Goal: Information Seeking & Learning: Understand process/instructions

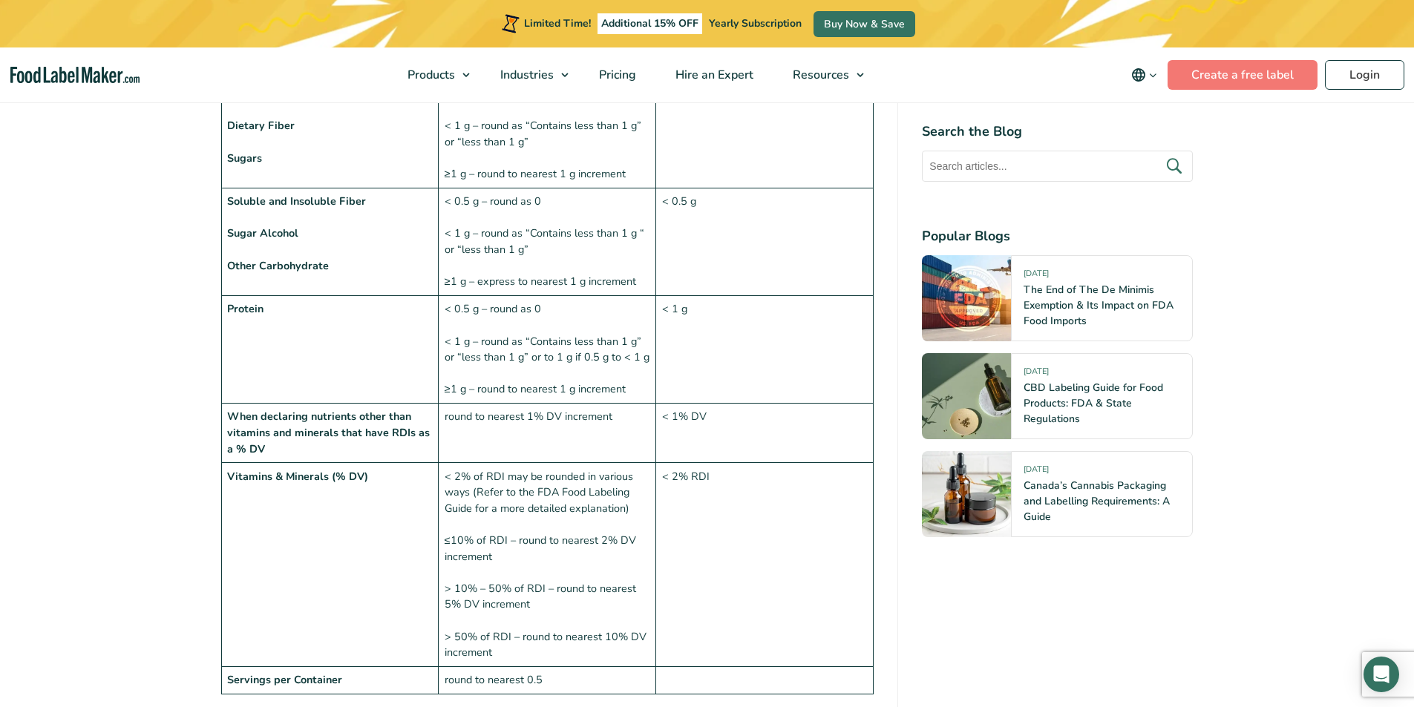
scroll to position [1855, 0]
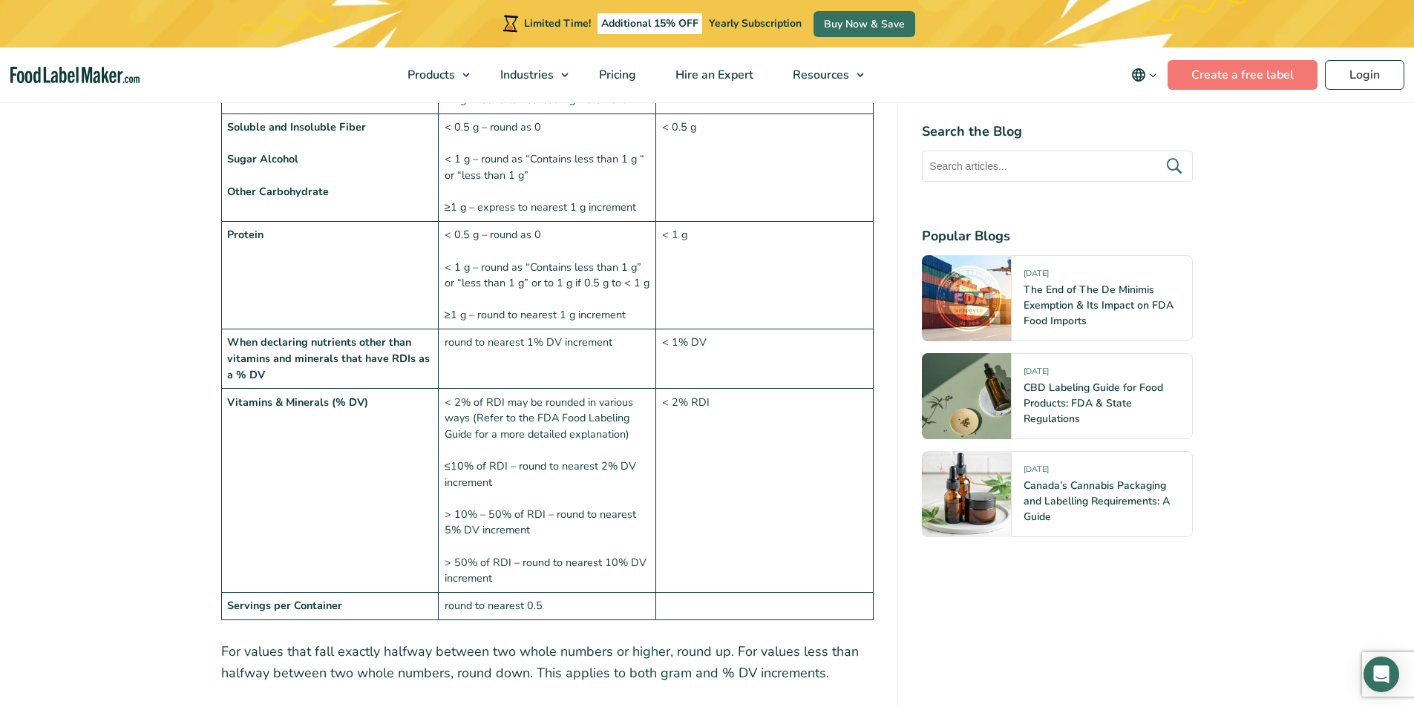
click at [455, 389] on td "< 2% of RDI may be rounded in various ways (Refer to the FDA Food Labeling Guid…" at bounding box center [547, 491] width 217 height 204
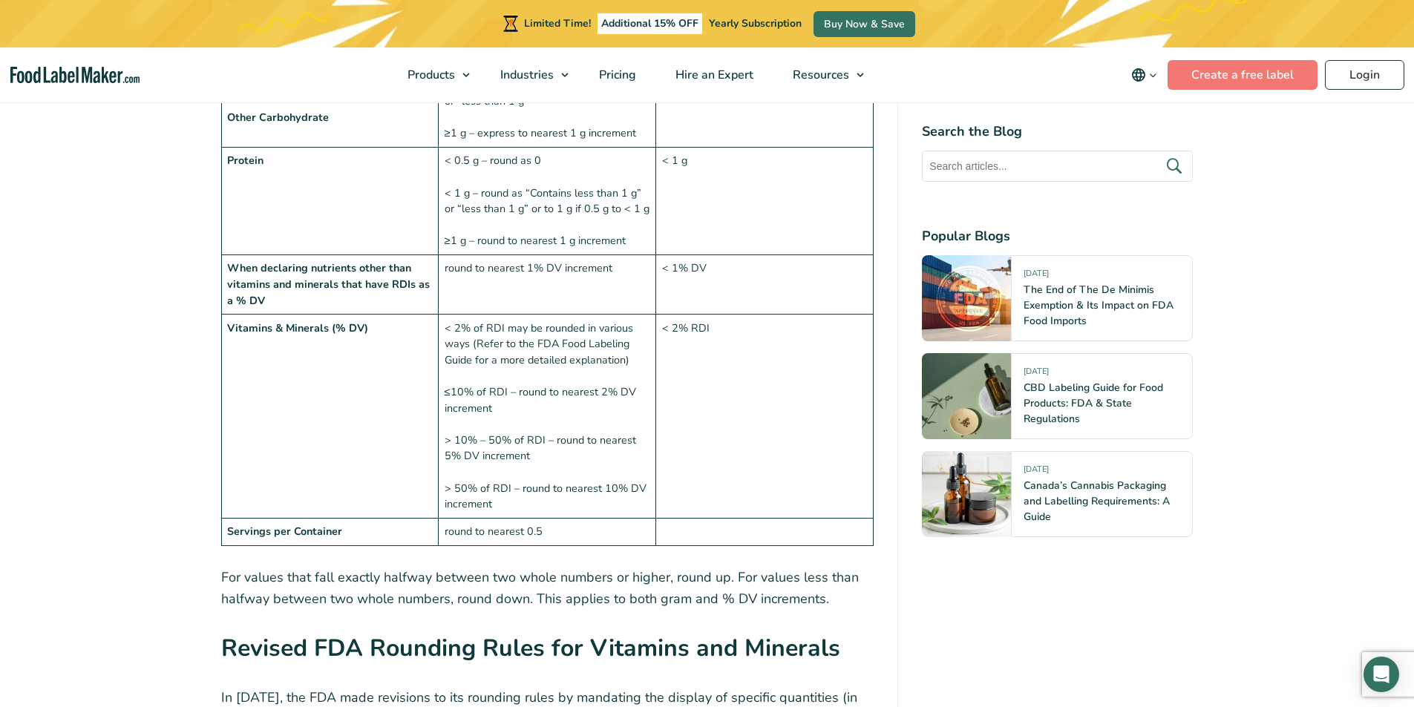
click at [688, 422] on td "< 2% RDI" at bounding box center [764, 417] width 217 height 204
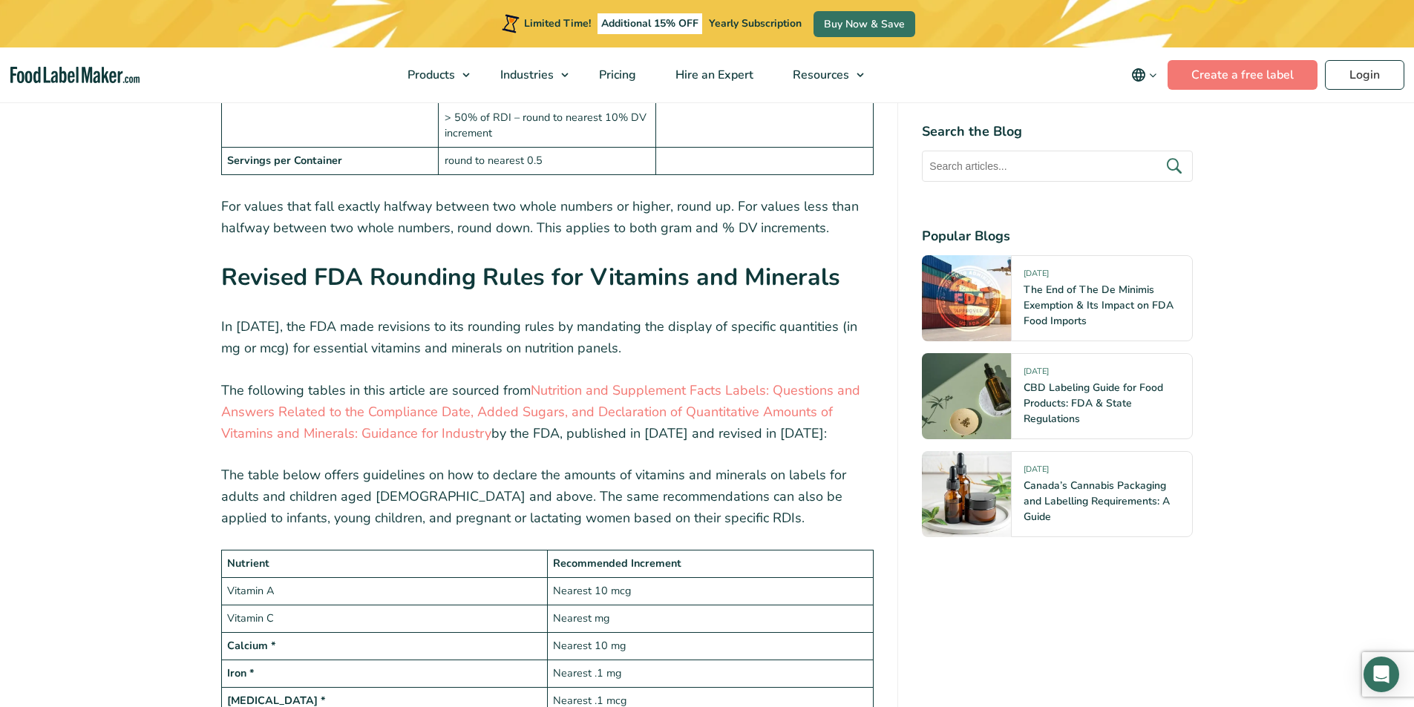
scroll to position [2672, 0]
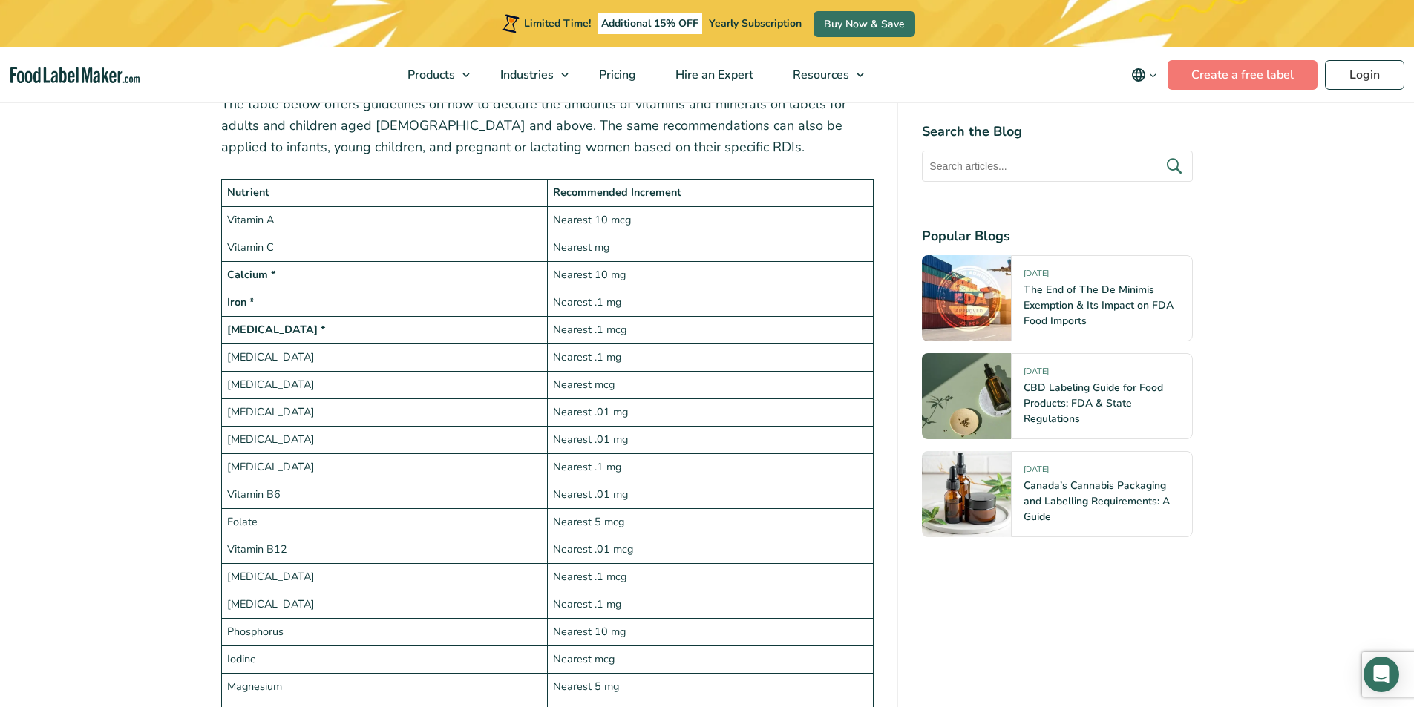
drag, startPoint x: 661, startPoint y: 229, endPoint x: 279, endPoint y: 230, distance: 382.2
click at [279, 261] on tr "Calcium * Nearest 10 mg" at bounding box center [547, 274] width 652 height 27
click at [555, 344] on td "Nearest .1 mg" at bounding box center [710, 357] width 326 height 27
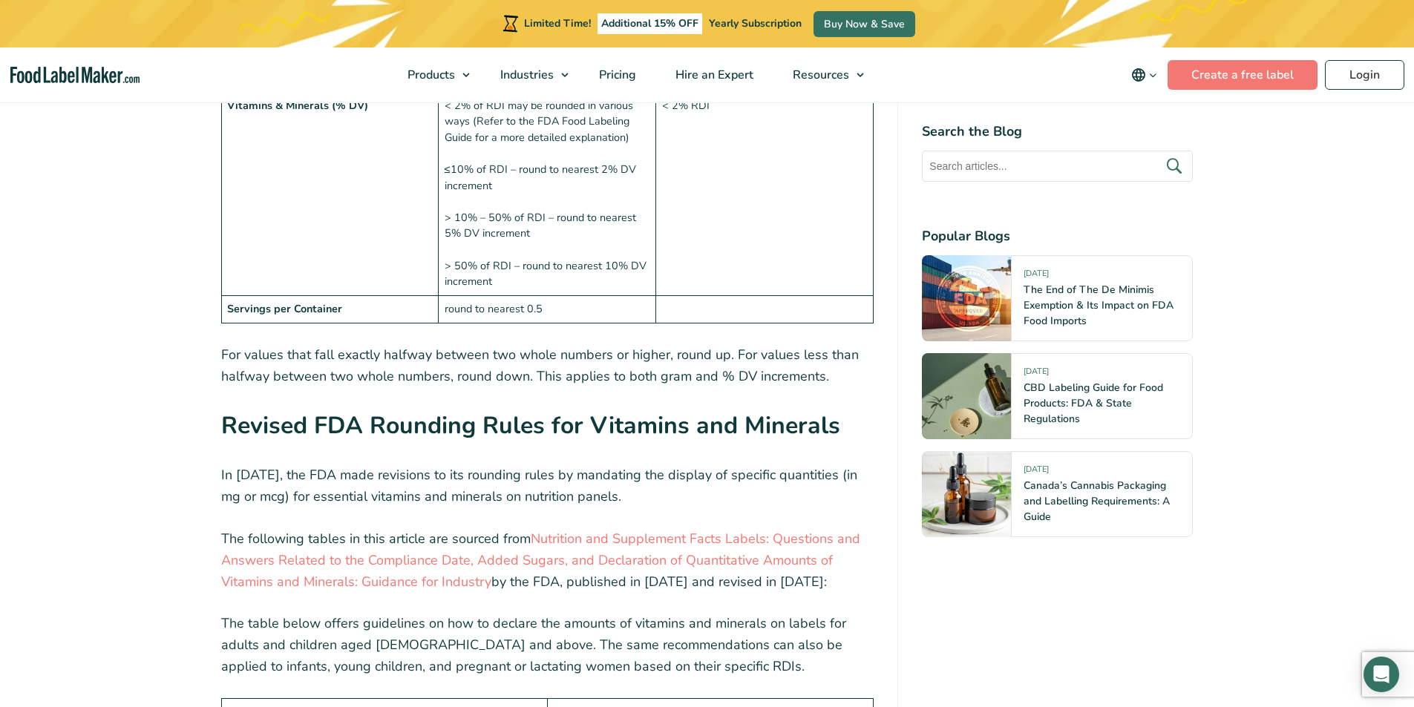
scroll to position [1930, 0]
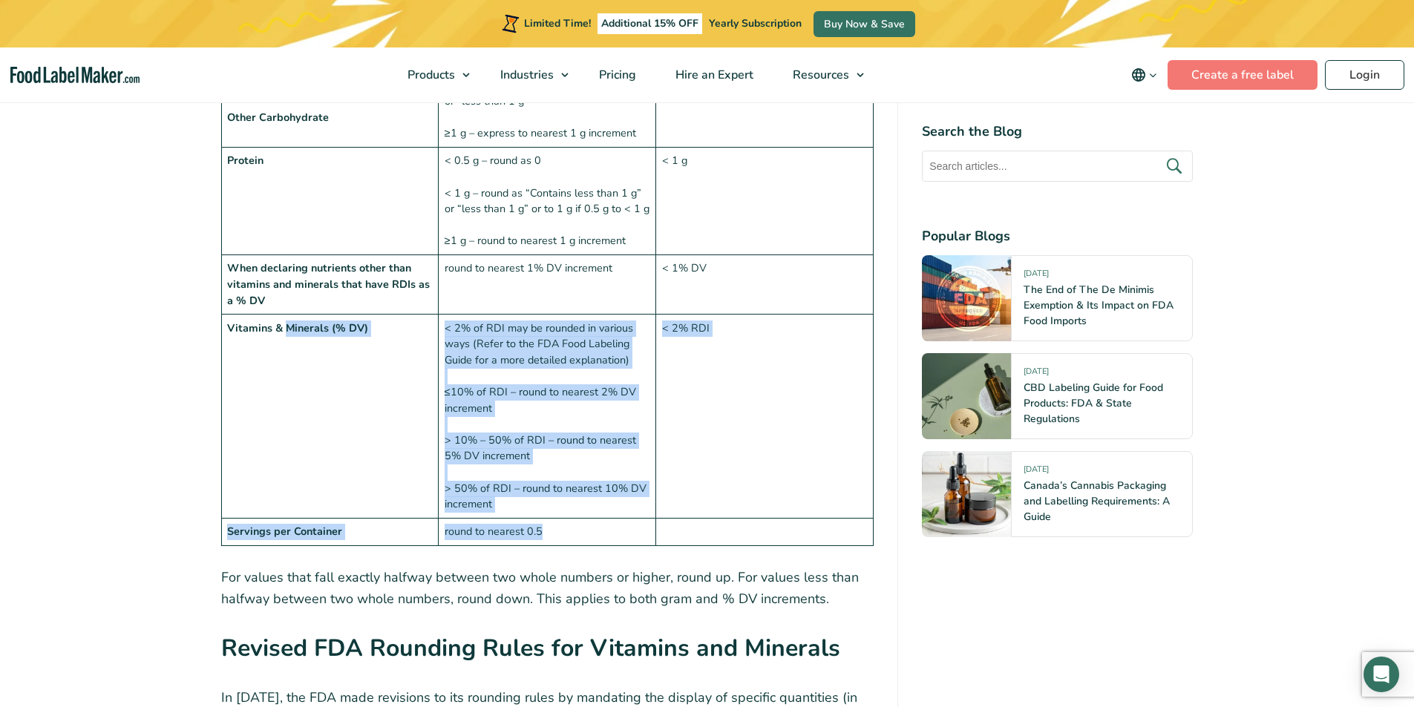
drag, startPoint x: 600, startPoint y: 479, endPoint x: 287, endPoint y: 271, distance: 375.7
click at [560, 447] on td "< 2% of RDI may be rounded in various ways (Refer to the FDA Food Labeling Guid…" at bounding box center [547, 417] width 217 height 204
drag, startPoint x: 564, startPoint y: 483, endPoint x: 278, endPoint y: 302, distance: 338.9
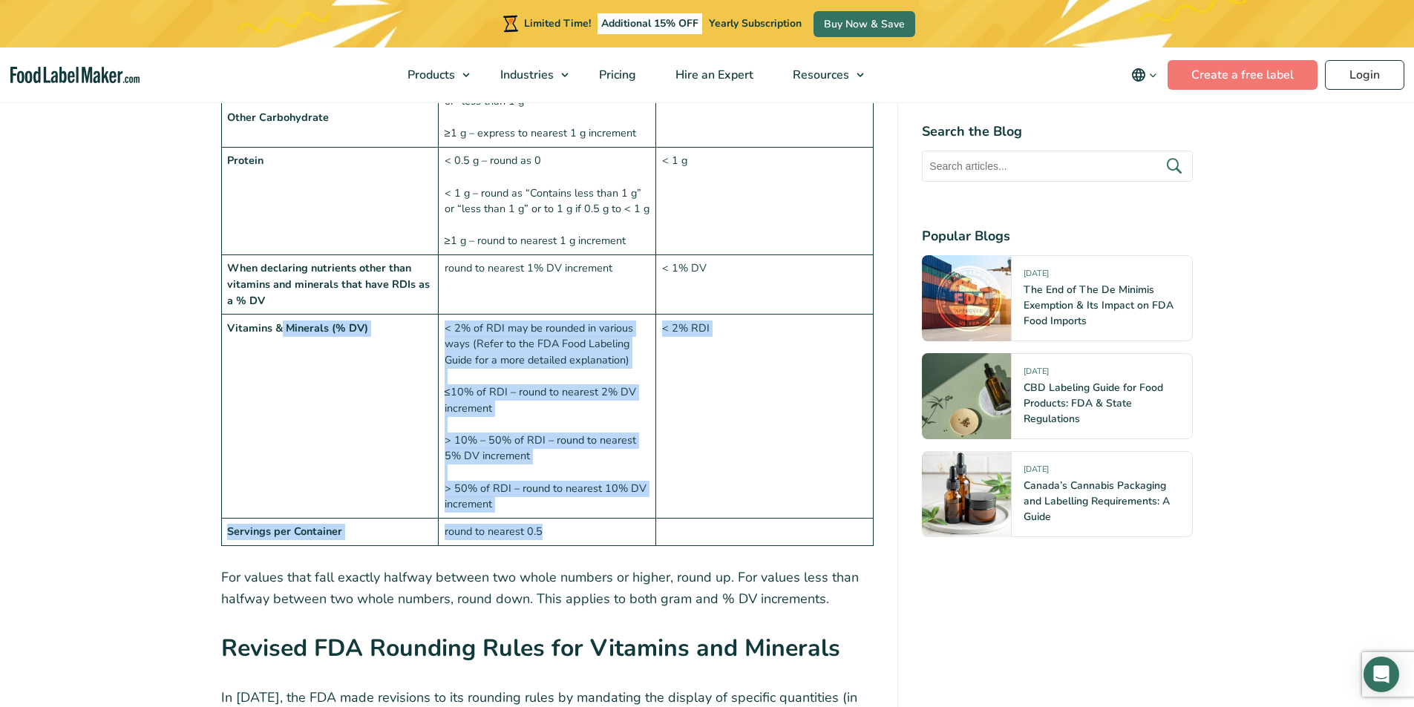
click at [397, 399] on td "Vitamins & Minerals (% DV)" at bounding box center [329, 417] width 217 height 204
click at [545, 519] on td "round to nearest 0.5" at bounding box center [547, 532] width 217 height 27
